Goal: Information Seeking & Learning: Learn about a topic

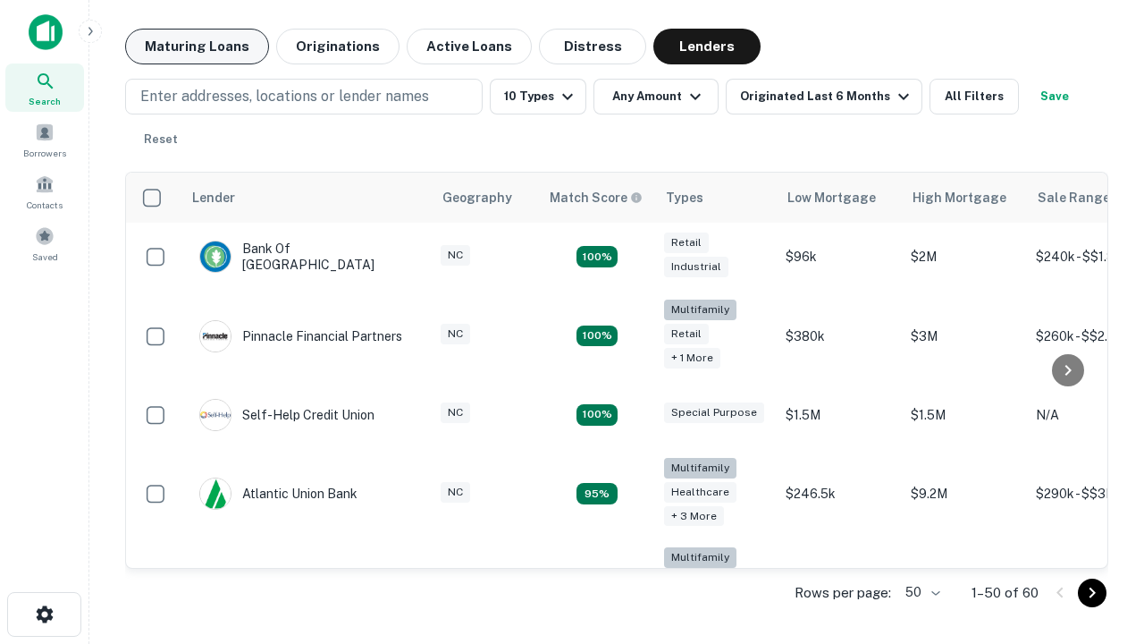
click at [197, 46] on button "Maturing Loans" at bounding box center [197, 47] width 144 height 36
